Goal: Information Seeking & Learning: Learn about a topic

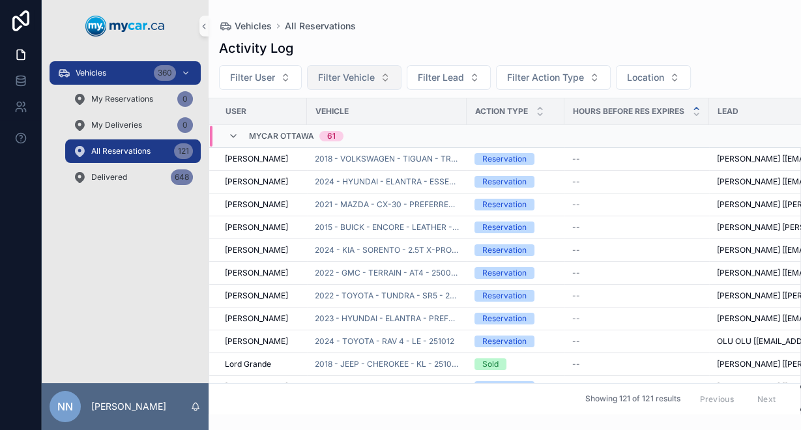
click at [363, 81] on span "Filter Vehicle" at bounding box center [346, 77] width 57 height 13
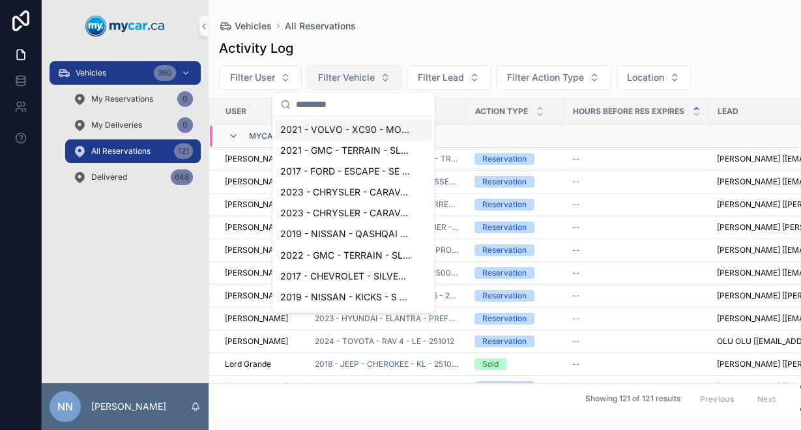
drag, startPoint x: 366, startPoint y: 78, endPoint x: 395, endPoint y: 73, distance: 29.8
click at [367, 78] on span "Filter Vehicle" at bounding box center [346, 77] width 57 height 13
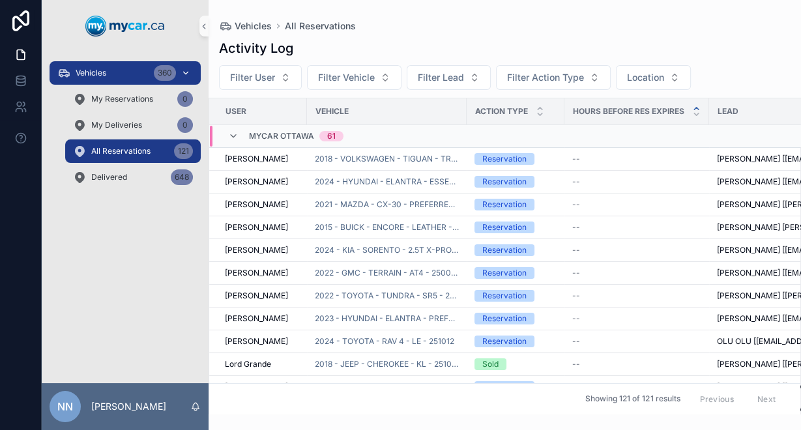
click at [80, 70] on span "Vehicles" at bounding box center [91, 73] width 31 height 10
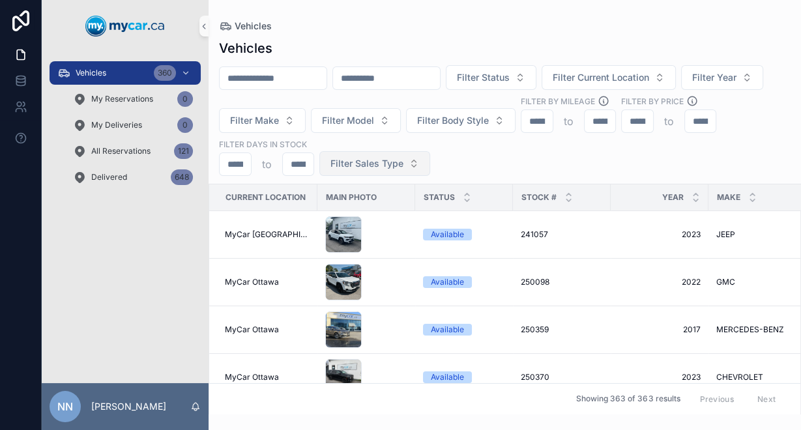
click at [404, 167] on span "Filter Sales Type" at bounding box center [367, 163] width 73 height 13
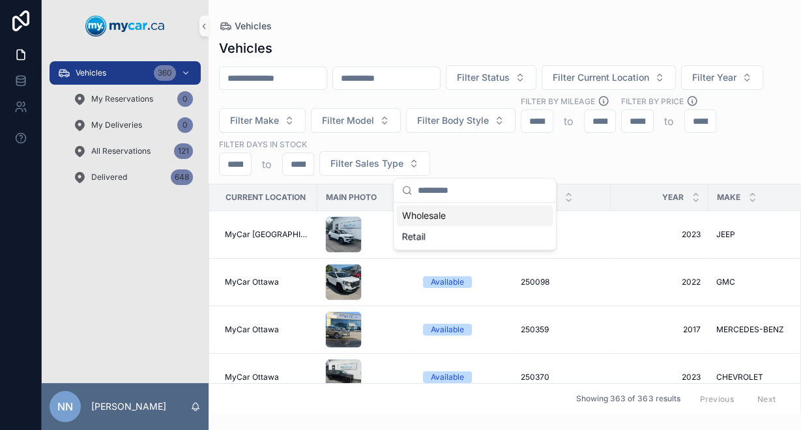
drag, startPoint x: 451, startPoint y: 161, endPoint x: 415, endPoint y: 154, distance: 36.6
click at [404, 161] on span "Filter Sales Type" at bounding box center [367, 163] width 73 height 13
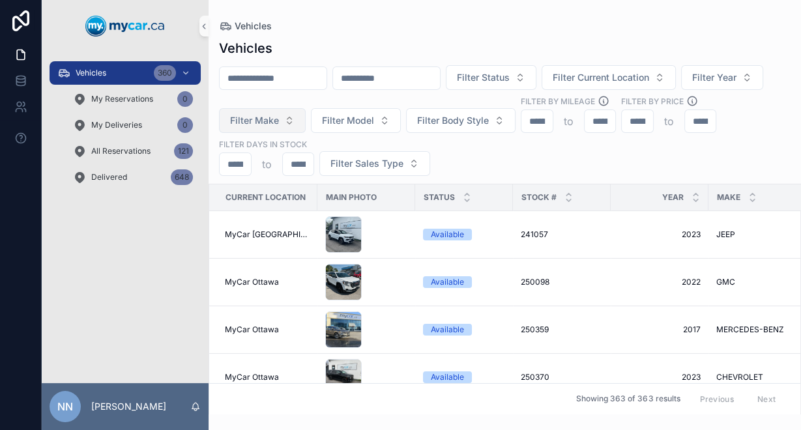
click at [279, 123] on span "Filter Make" at bounding box center [254, 120] width 49 height 13
click at [279, 124] on span "Filter Make" at bounding box center [254, 120] width 49 height 13
click at [681, 90] on button "Filter Year" at bounding box center [722, 77] width 82 height 25
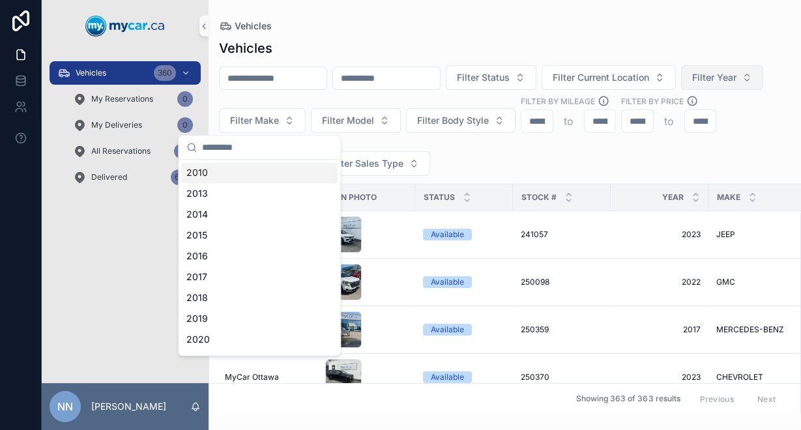
click at [681, 90] on button "Filter Year" at bounding box center [722, 77] width 82 height 25
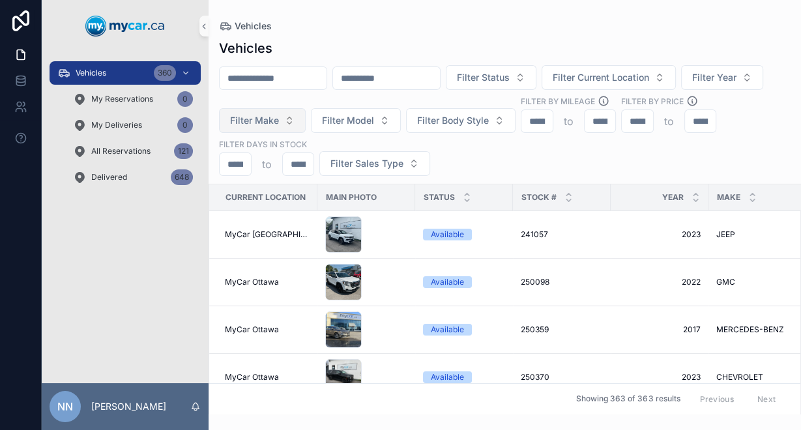
click at [279, 119] on span "Filter Make" at bounding box center [254, 120] width 49 height 13
click at [692, 84] on span "Filter Year" at bounding box center [714, 77] width 44 height 13
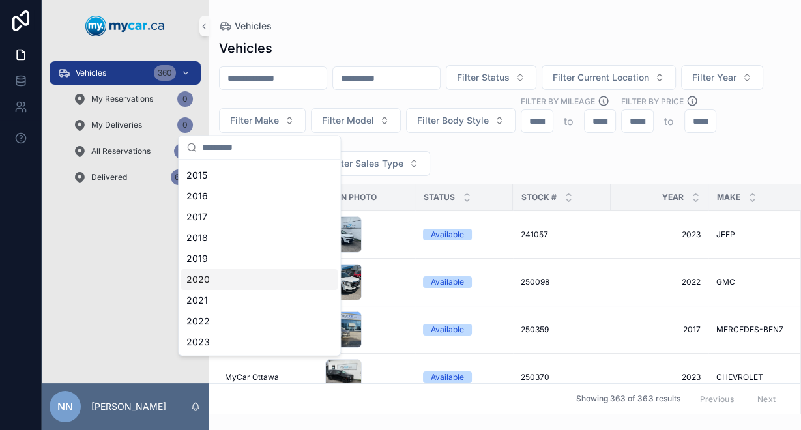
scroll to position [156, 0]
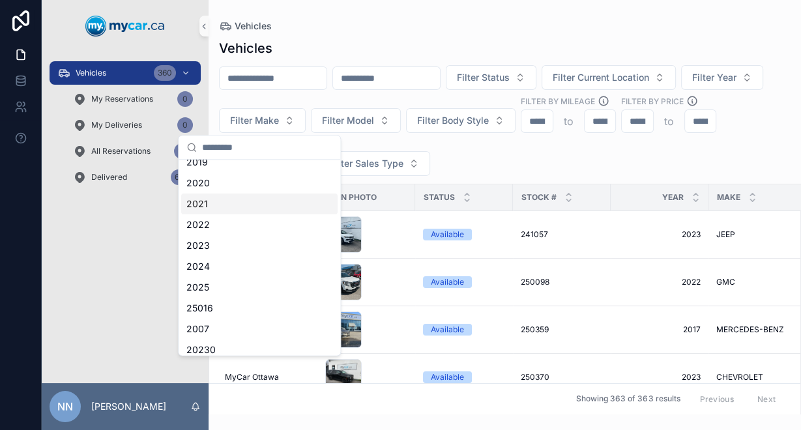
click at [239, 205] on div "2021" at bounding box center [259, 204] width 156 height 21
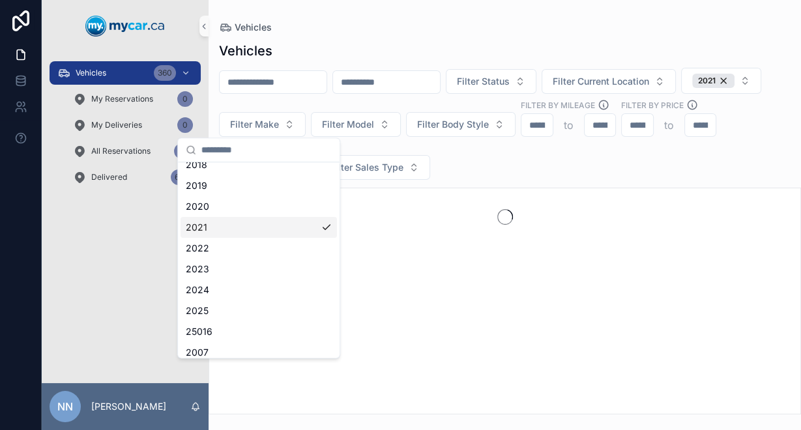
scroll to position [177, 0]
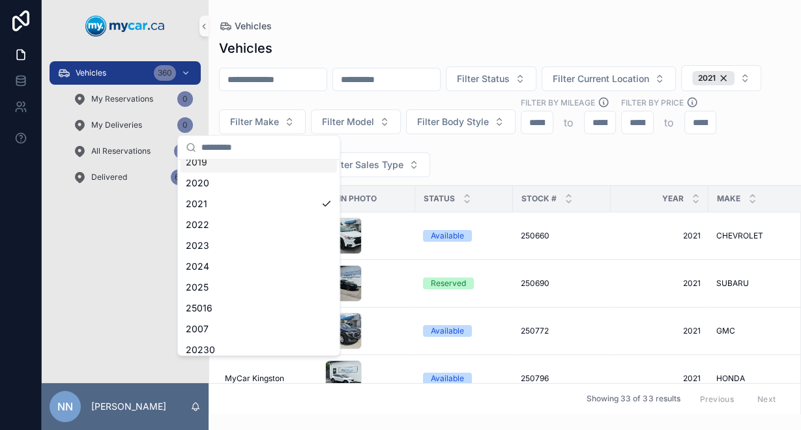
click at [380, 185] on div "Current Location Main Photo Status Stock # Year Make Model Trim Exterior Color …" at bounding box center [505, 299] width 593 height 229
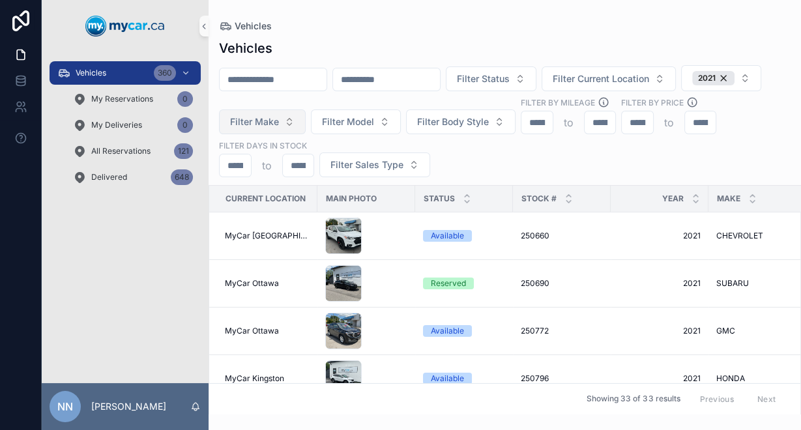
click at [279, 116] on span "Filter Make" at bounding box center [254, 121] width 49 height 13
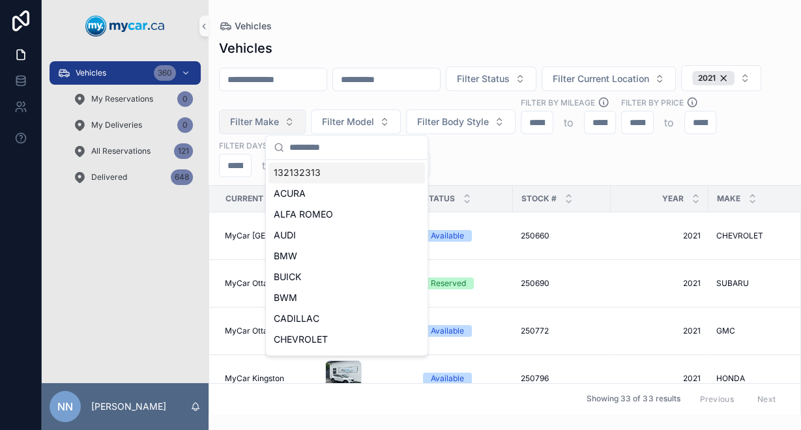
click at [279, 122] on span "Filter Make" at bounding box center [254, 121] width 49 height 13
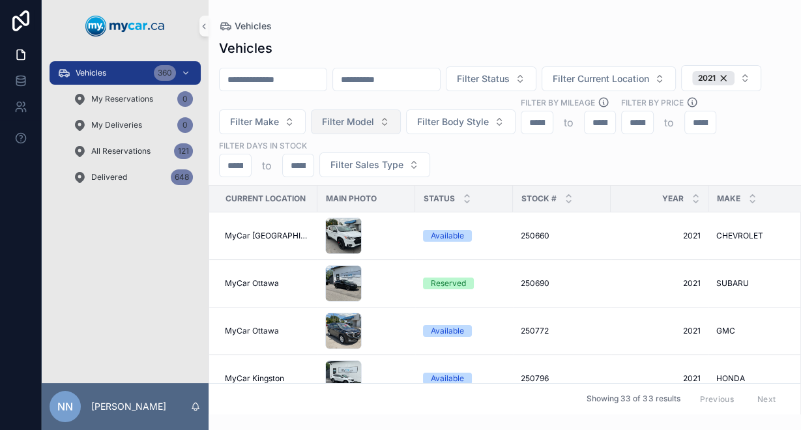
click at [401, 132] on button "Filter Model" at bounding box center [356, 122] width 90 height 25
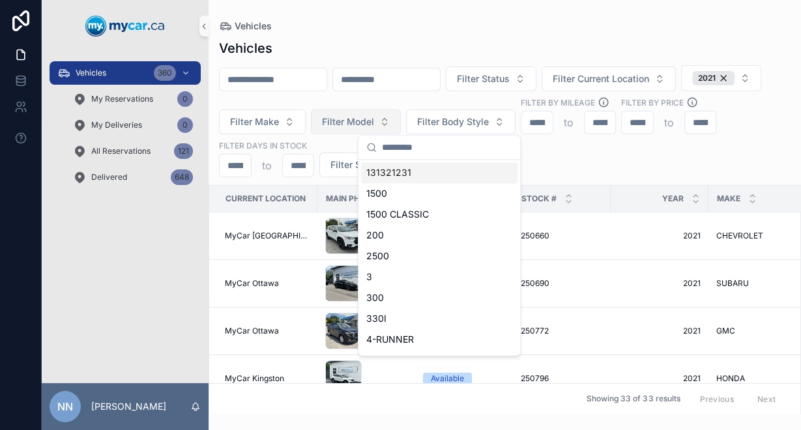
drag, startPoint x: 456, startPoint y: 117, endPoint x: 475, endPoint y: 112, distance: 18.8
click at [374, 117] on span "Filter Model" at bounding box center [348, 121] width 52 height 13
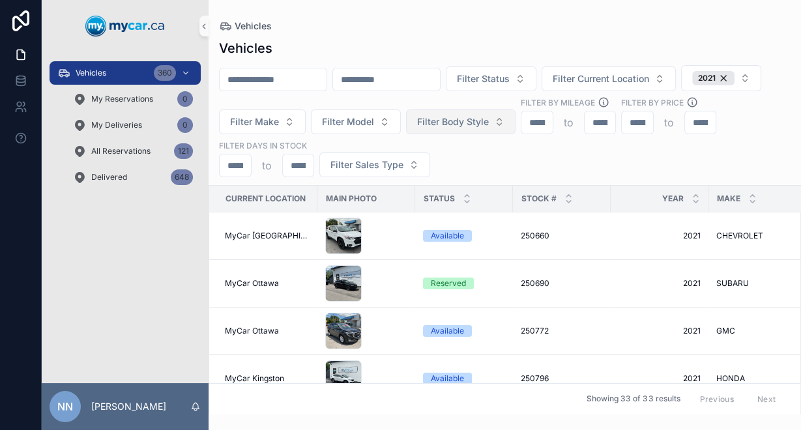
click at [489, 115] on span "Filter Body Style" at bounding box center [453, 121] width 72 height 13
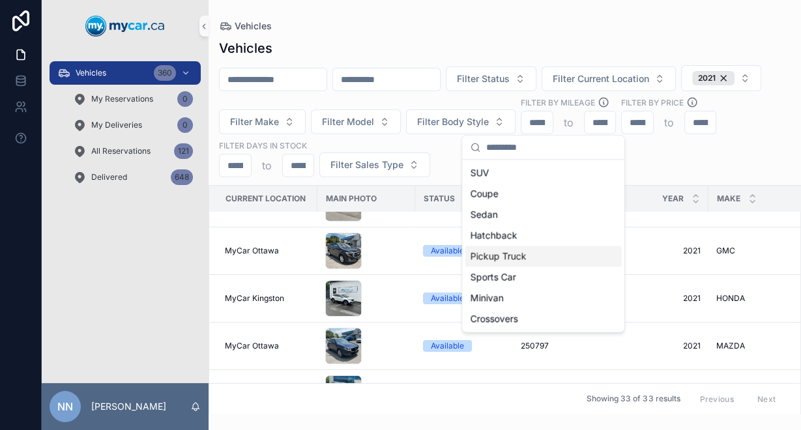
scroll to position [52, 0]
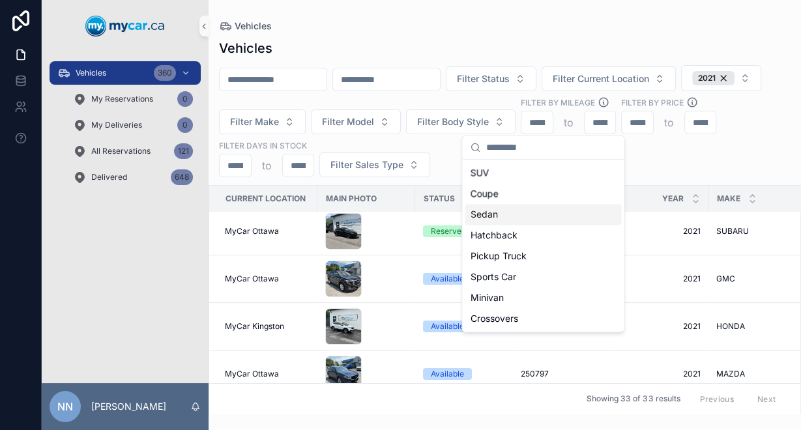
click at [527, 216] on div "Sedan" at bounding box center [543, 214] width 156 height 21
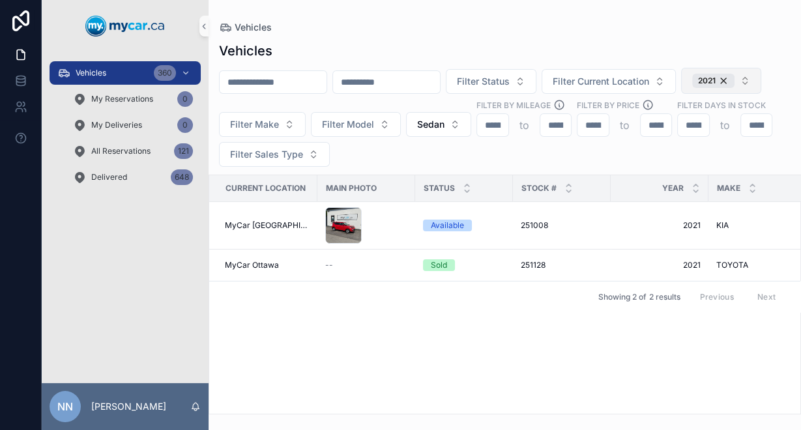
click at [681, 94] on button "2021" at bounding box center [721, 81] width 80 height 26
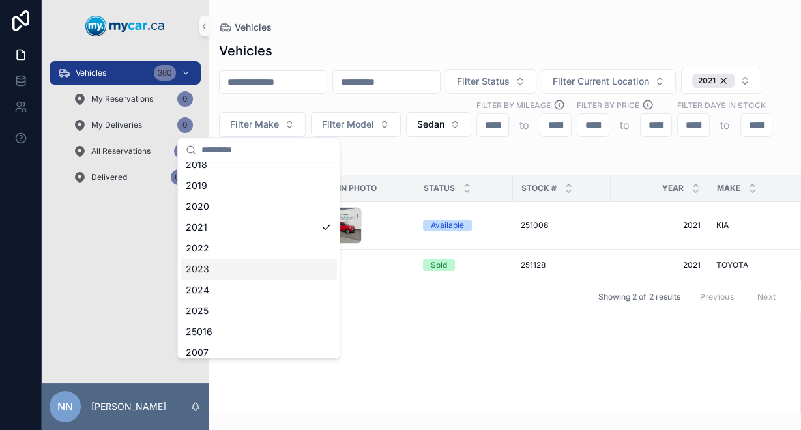
scroll to position [209, 0]
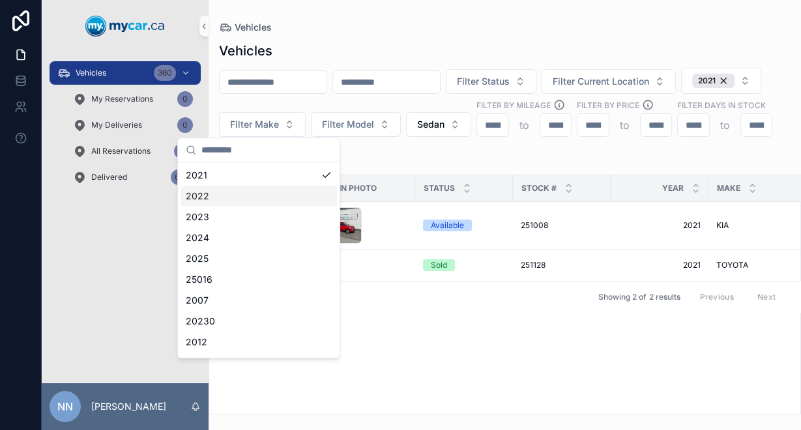
click at [237, 196] on div "2022" at bounding box center [259, 196] width 156 height 21
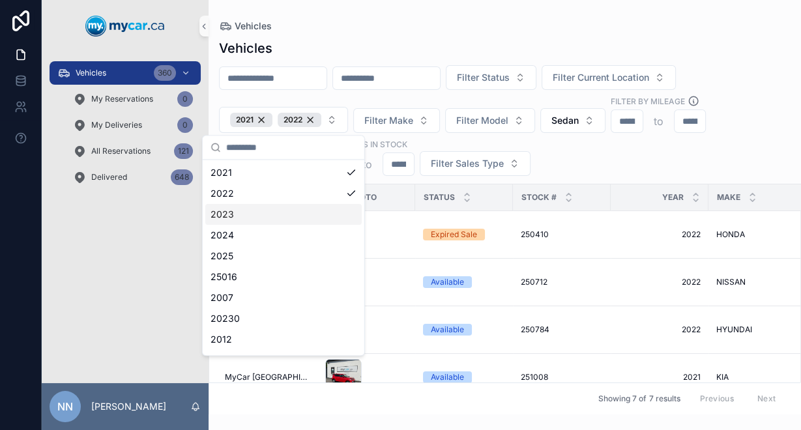
click at [242, 213] on div "2023" at bounding box center [283, 214] width 156 height 21
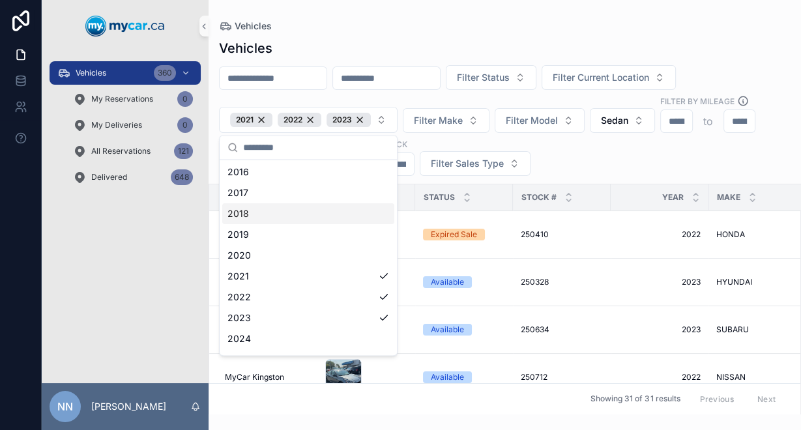
scroll to position [104, 0]
drag, startPoint x: 262, startPoint y: 259, endPoint x: 271, endPoint y: 259, distance: 8.5
click at [263, 259] on div "2020" at bounding box center [308, 256] width 172 height 21
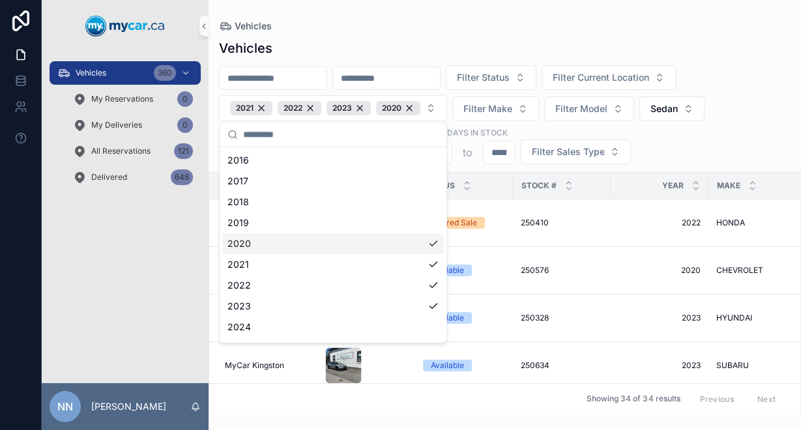
click at [711, 137] on div "Filter Status Filter Current Location 2021 2022 2023 2020 Filter Make Filter Mo…" at bounding box center [505, 114] width 593 height 99
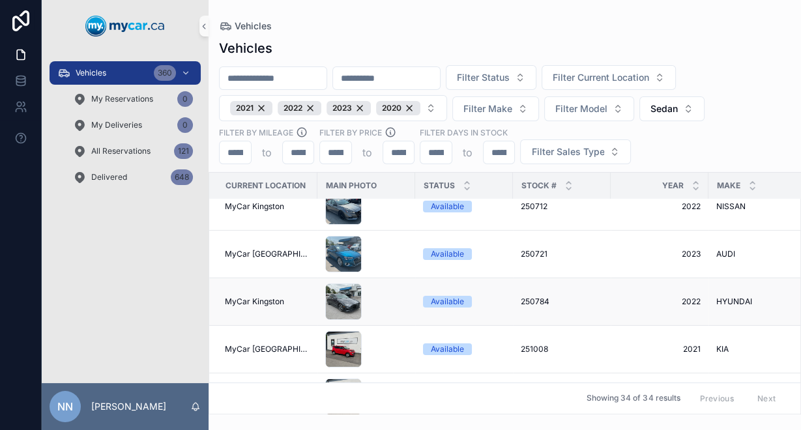
scroll to position [209, 0]
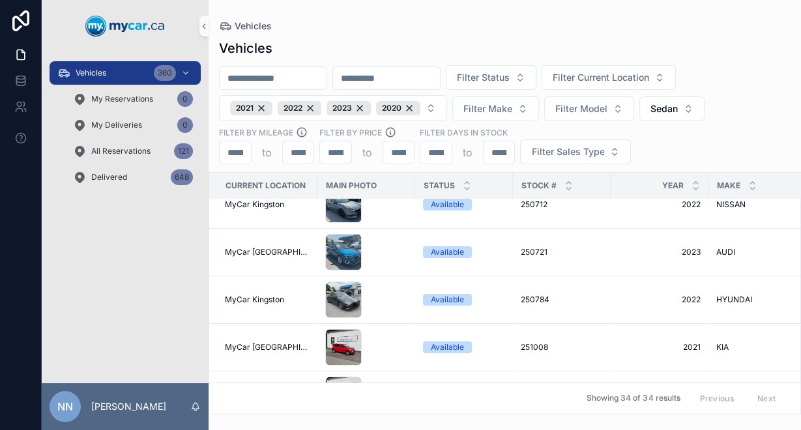
drag, startPoint x: 436, startPoint y: 406, endPoint x: 458, endPoint y: 409, distance: 22.4
click at [475, 402] on div "Showing 34 of 34 results Previous Next" at bounding box center [504, 398] width 591 height 31
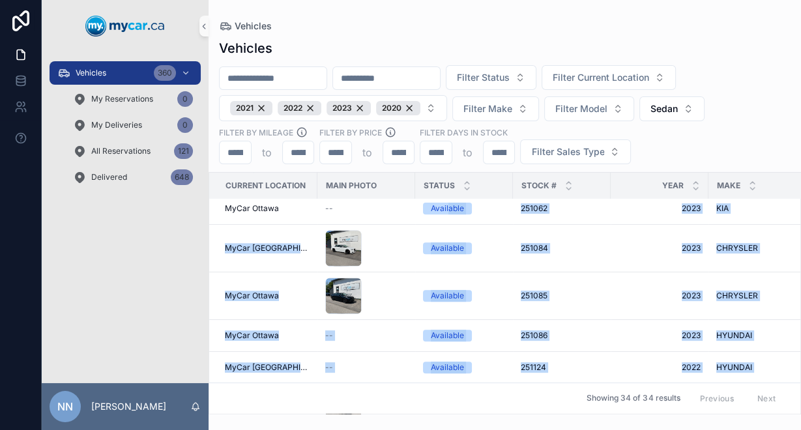
drag, startPoint x: 445, startPoint y: 415, endPoint x: 467, endPoint y: 404, distance: 25.4
click at [516, 408] on div "Current Location Main Photo Status Stock # Year Make Model Trim Exterior Color …" at bounding box center [505, 293] width 593 height 243
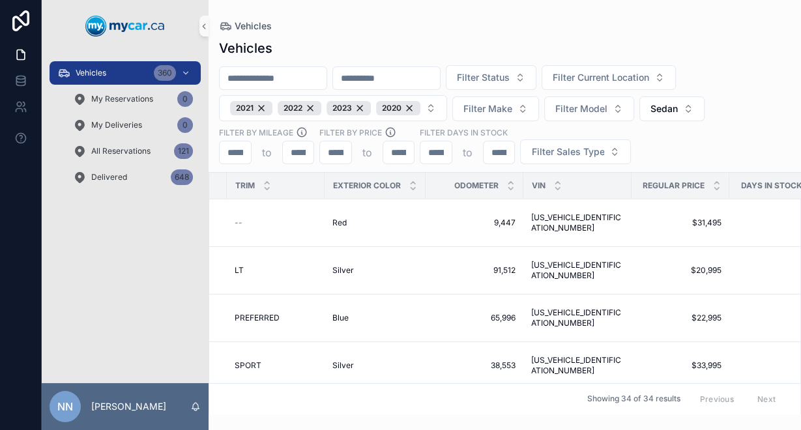
scroll to position [0, 672]
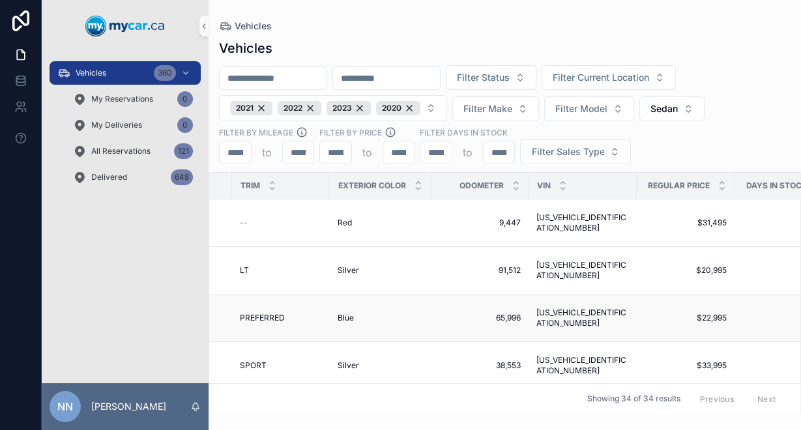
click at [574, 314] on span "[US_VEHICLE_IDENTIFICATION_NUMBER]" at bounding box center [583, 318] width 93 height 21
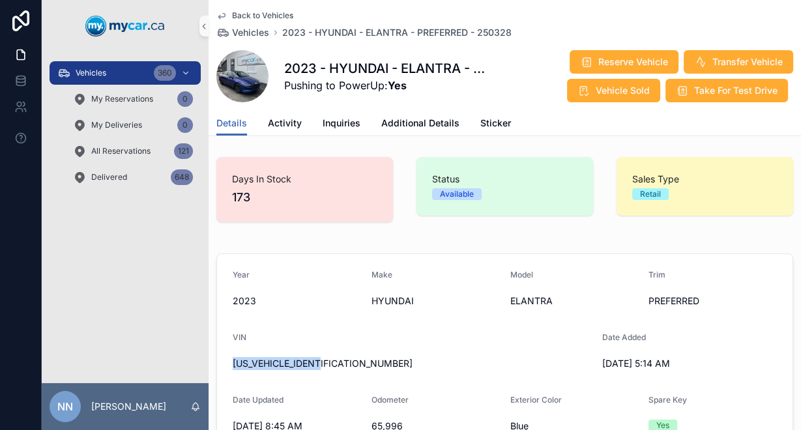
drag, startPoint x: 340, startPoint y: 366, endPoint x: 229, endPoint y: 374, distance: 111.8
copy span "[US_VEHICLE_IDENTIFICATION_NUMBER]"
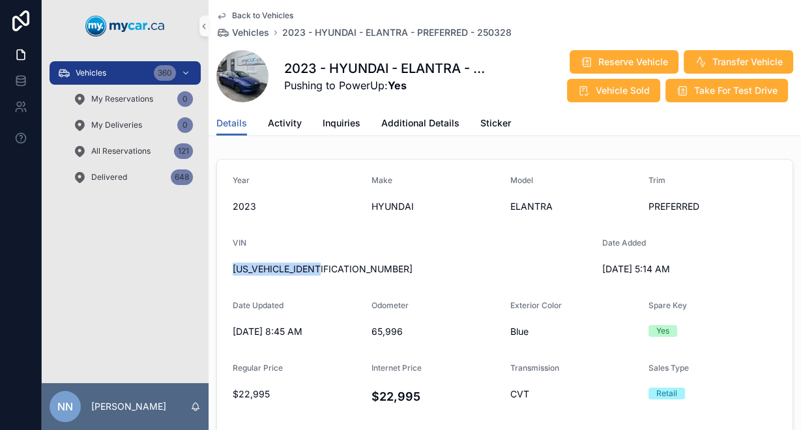
scroll to position [156, 0]
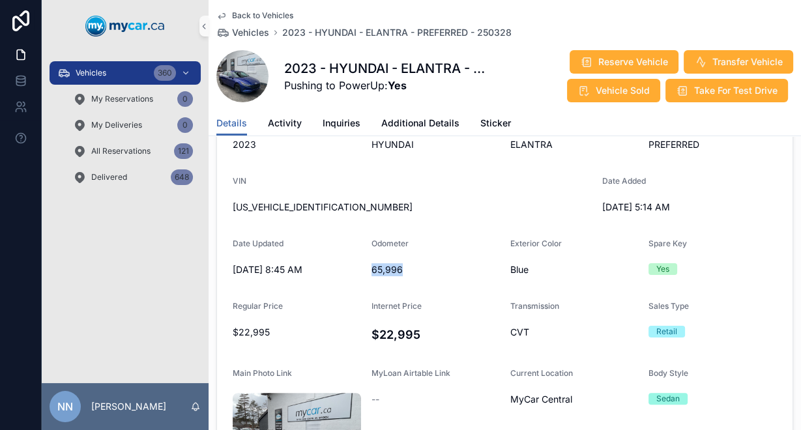
drag, startPoint x: 404, startPoint y: 269, endPoint x: 372, endPoint y: 270, distance: 32.0
click at [372, 266] on span "65,996" at bounding box center [436, 269] width 128 height 13
copy span "65,996"
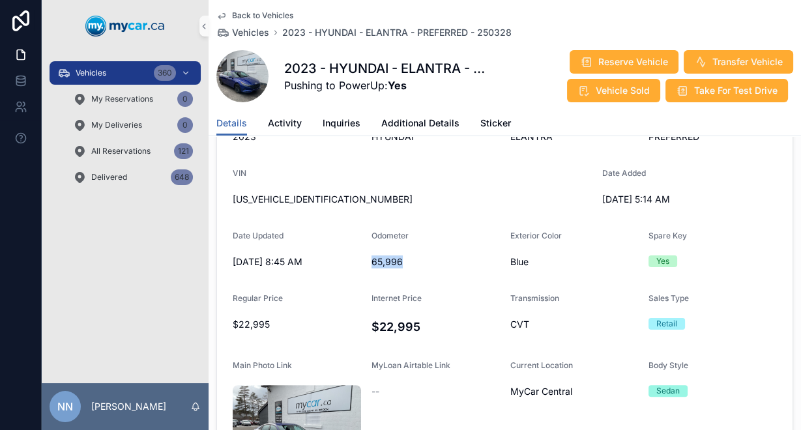
scroll to position [163, 0]
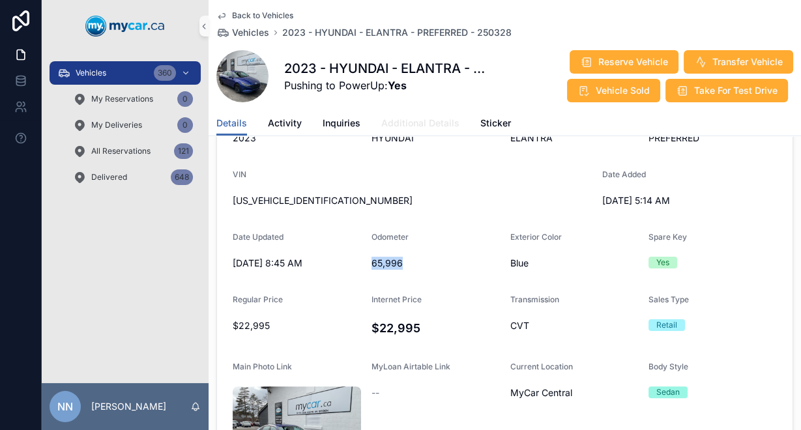
click at [417, 120] on span "Additional Details" at bounding box center [420, 123] width 78 height 13
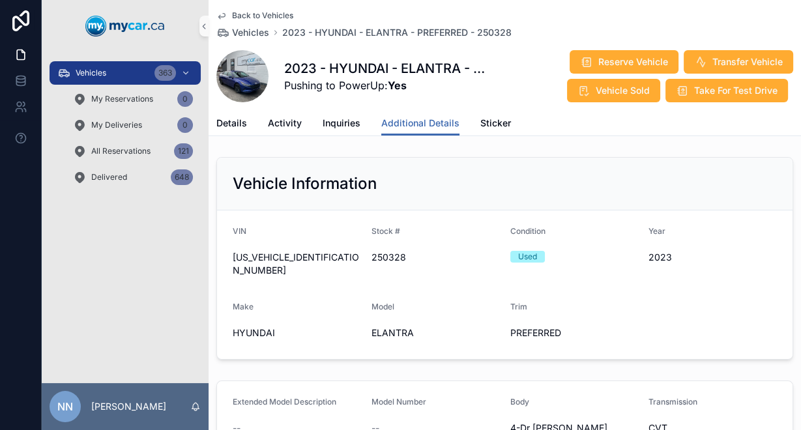
click at [290, 258] on span "[US_VEHICLE_IDENTIFICATION_NUMBER]" at bounding box center [297, 264] width 128 height 26
click at [291, 258] on span "[US_VEHICLE_IDENTIFICATION_NUMBER]" at bounding box center [297, 264] width 128 height 26
copy span "[US_VEHICLE_IDENTIFICATION_NUMBER]"
